Goal: Task Accomplishment & Management: Manage account settings

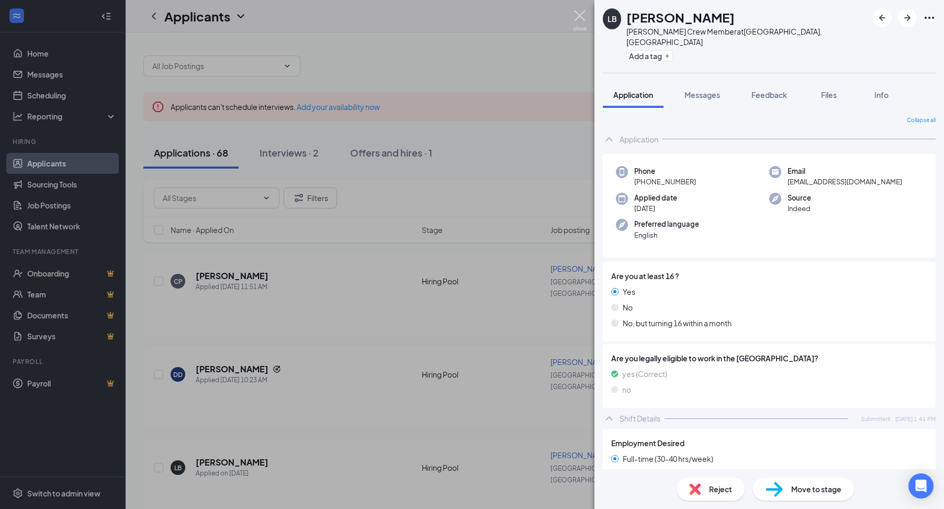
click at [581, 15] on img at bounding box center [579, 20] width 13 height 20
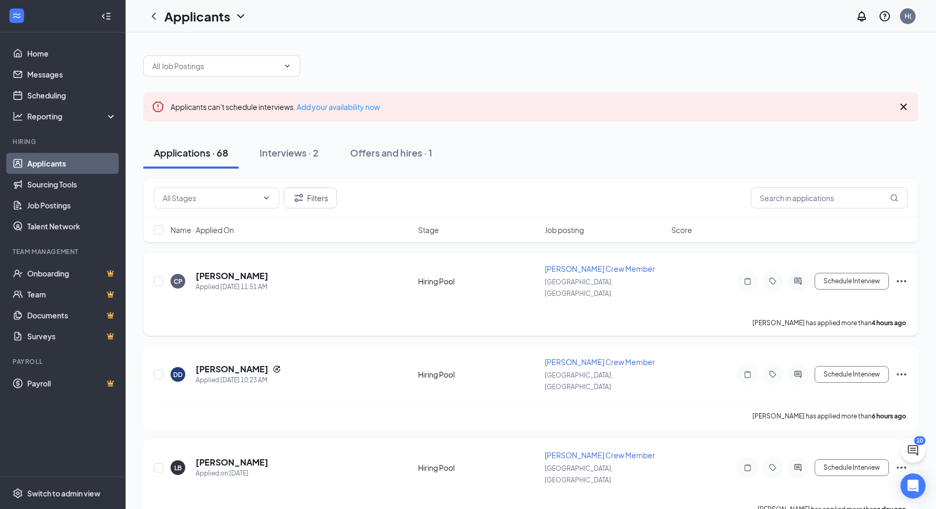
click at [273, 270] on div "[PERSON_NAME] Applied [DATE] 11:51 AM" at bounding box center [291, 281] width 241 height 22
click at [240, 270] on h5 "[PERSON_NAME]" at bounding box center [232, 276] width 73 height 12
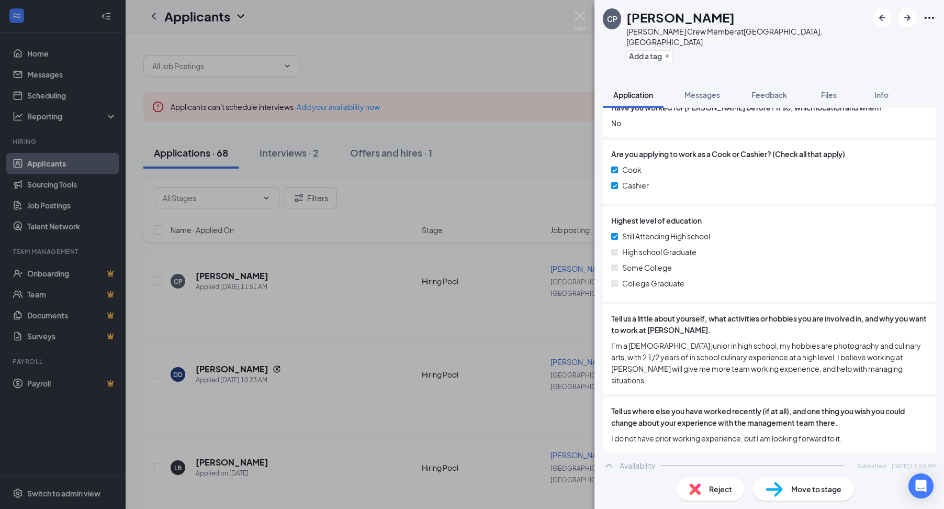
scroll to position [419, 0]
drag, startPoint x: 582, startPoint y: 15, endPoint x: 221, endPoint y: 363, distance: 501.3
click at [582, 14] on img at bounding box center [579, 20] width 13 height 20
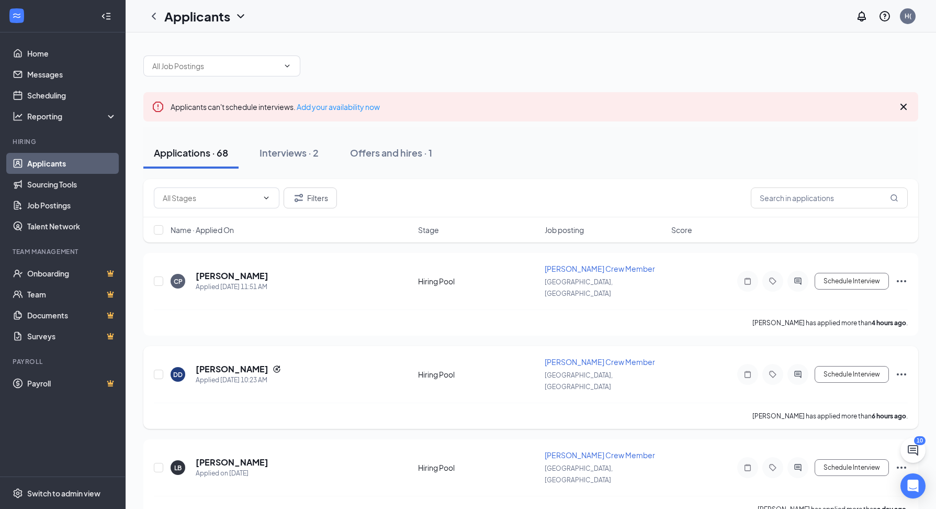
click at [250, 363] on h5 "[PERSON_NAME]" at bounding box center [232, 369] width 73 height 12
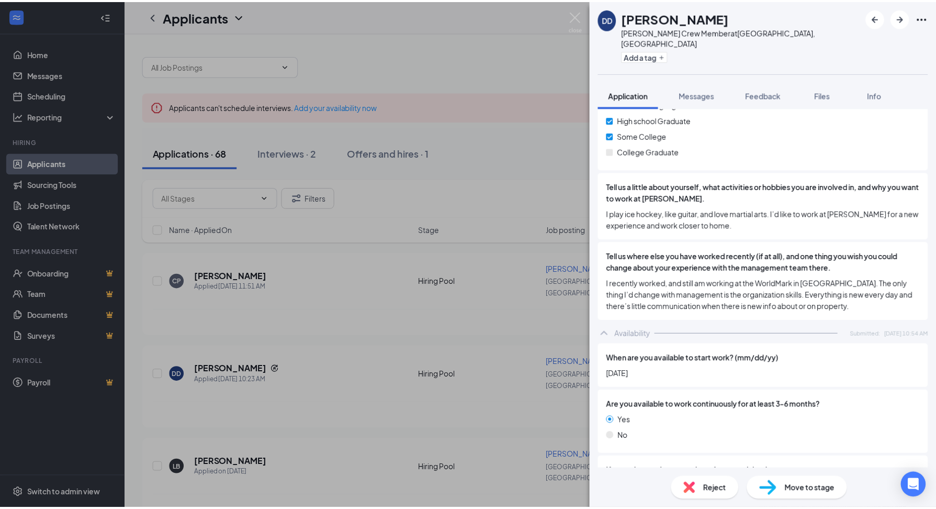
scroll to position [473, 0]
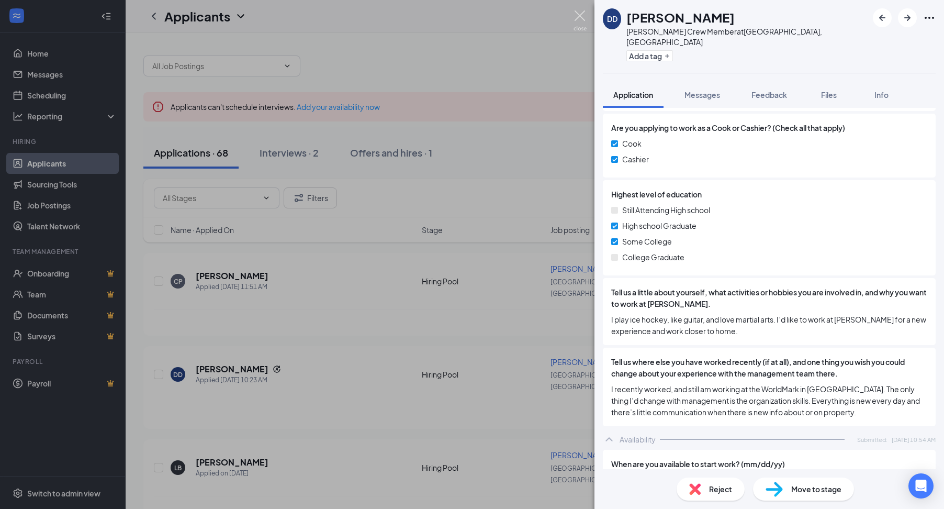
drag, startPoint x: 578, startPoint y: 13, endPoint x: 516, endPoint y: 176, distance: 174.7
click at [578, 13] on img at bounding box center [579, 20] width 13 height 20
